Goal: Task Accomplishment & Management: Use online tool/utility

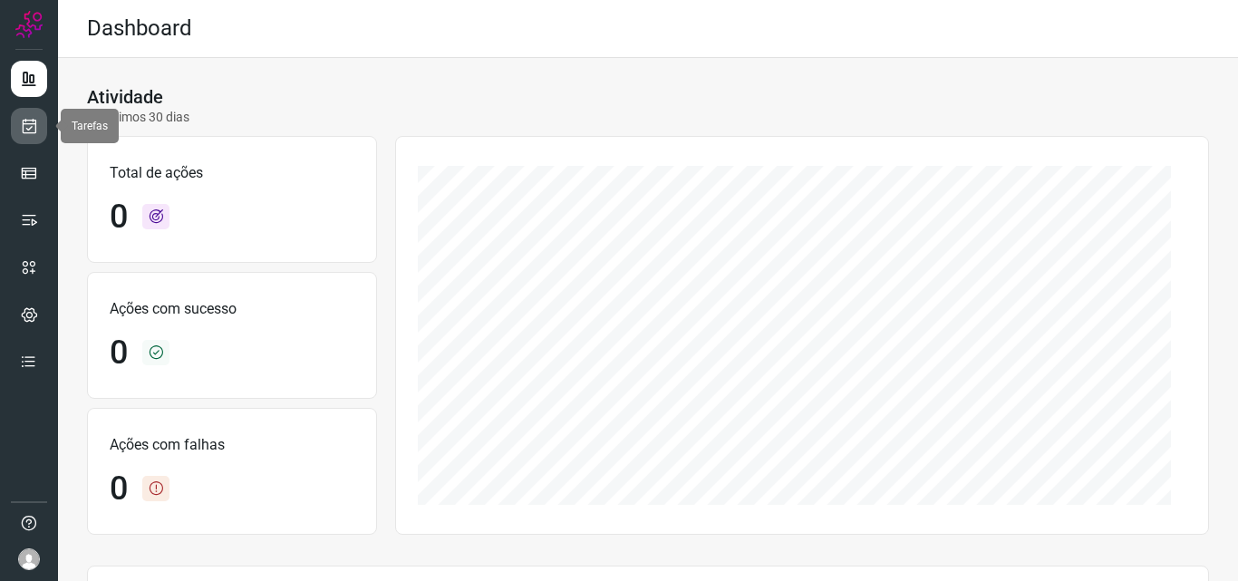
click at [34, 127] on icon at bounding box center [29, 126] width 19 height 18
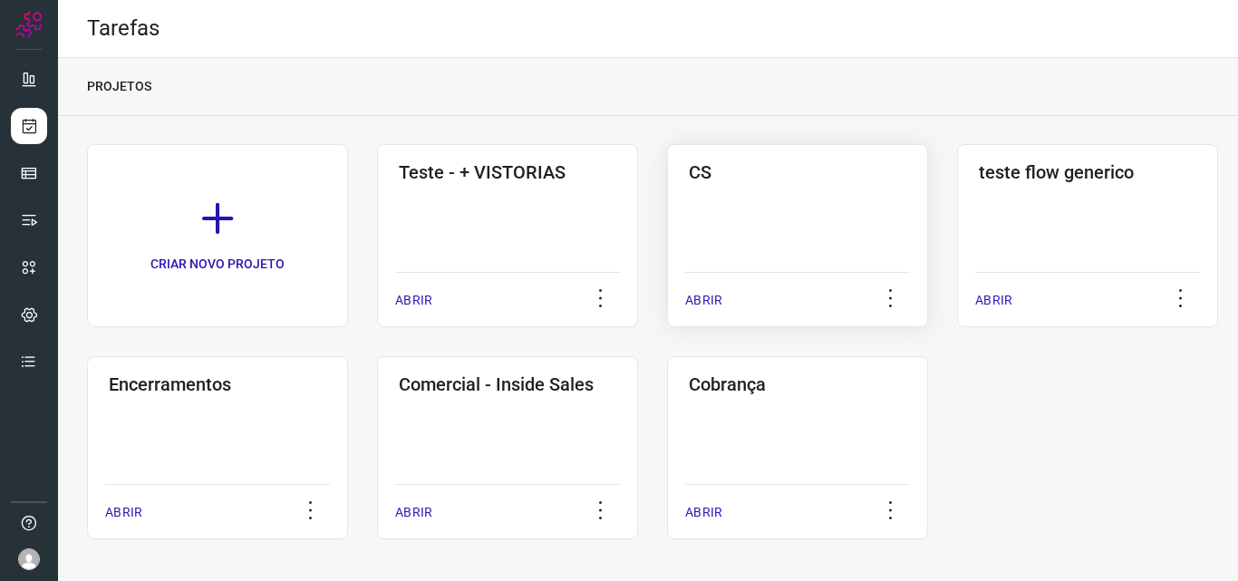
click at [957, 219] on div "CS ABRIR" at bounding box center [1087, 235] width 261 height 183
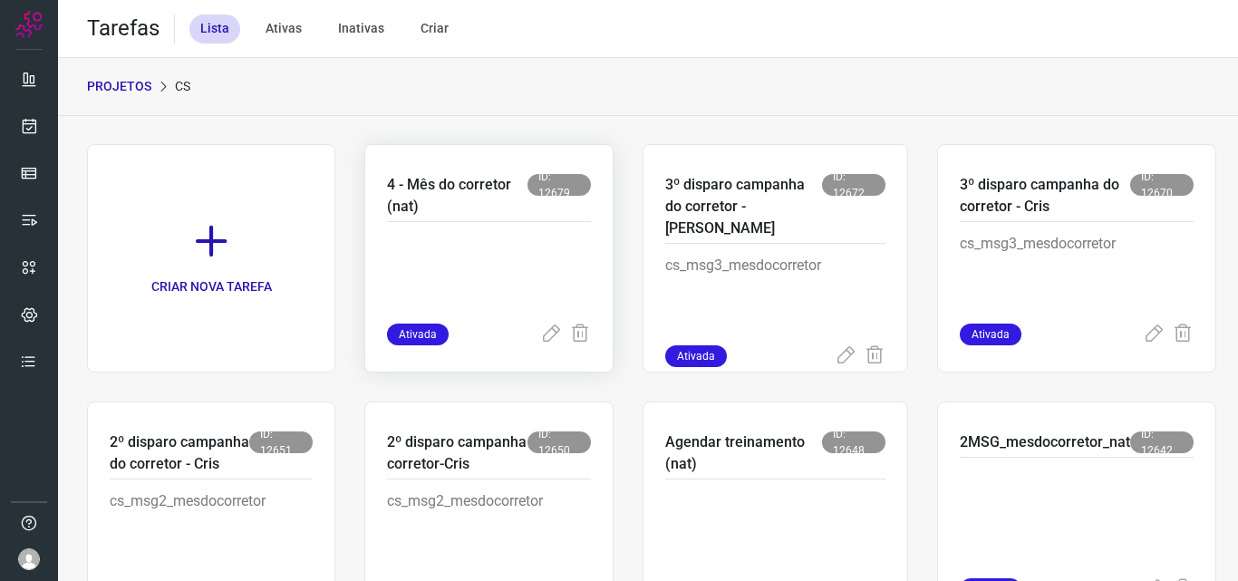
click at [457, 238] on p at bounding box center [489, 278] width 204 height 91
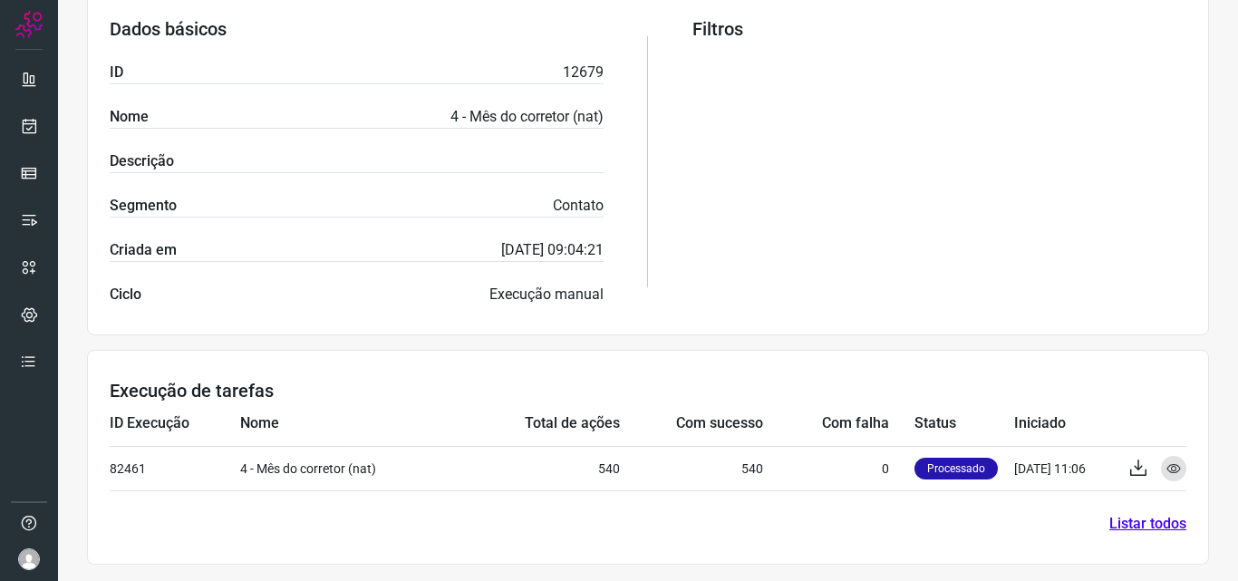
scroll to position [355, 0]
